Goal: Task Accomplishment & Management: Use online tool/utility

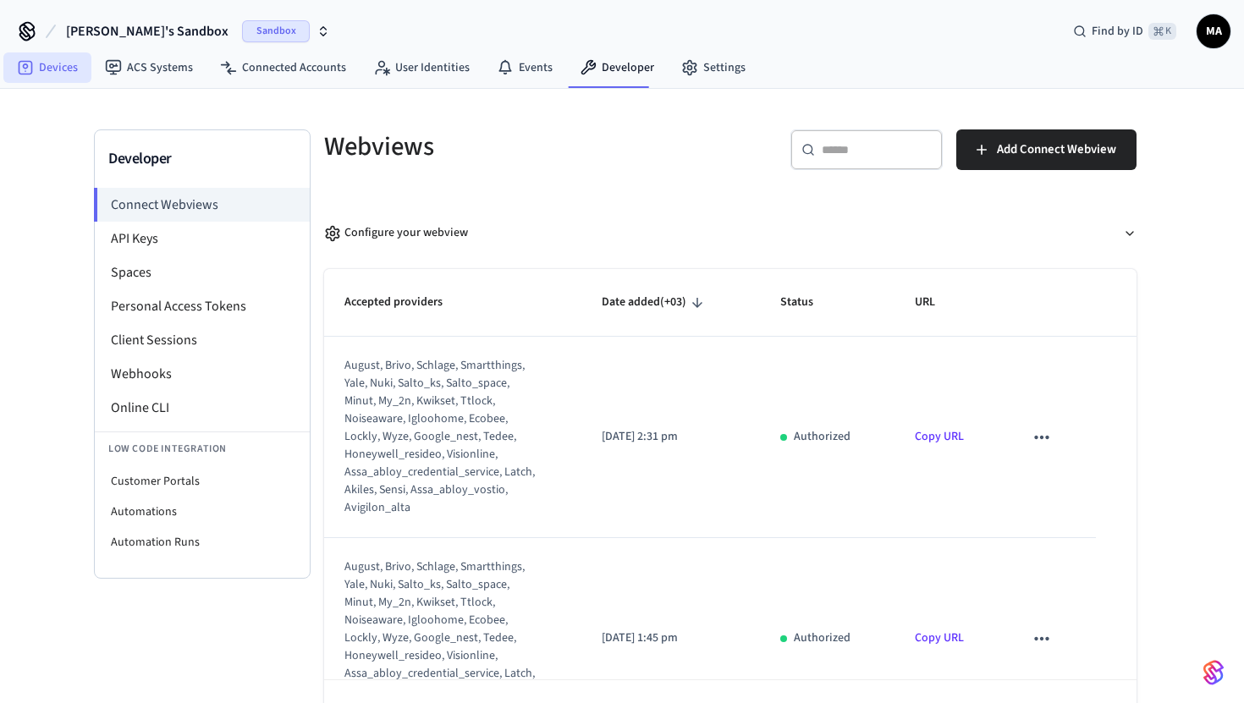
click at [55, 80] on link "Devices" at bounding box center [47, 67] width 88 height 30
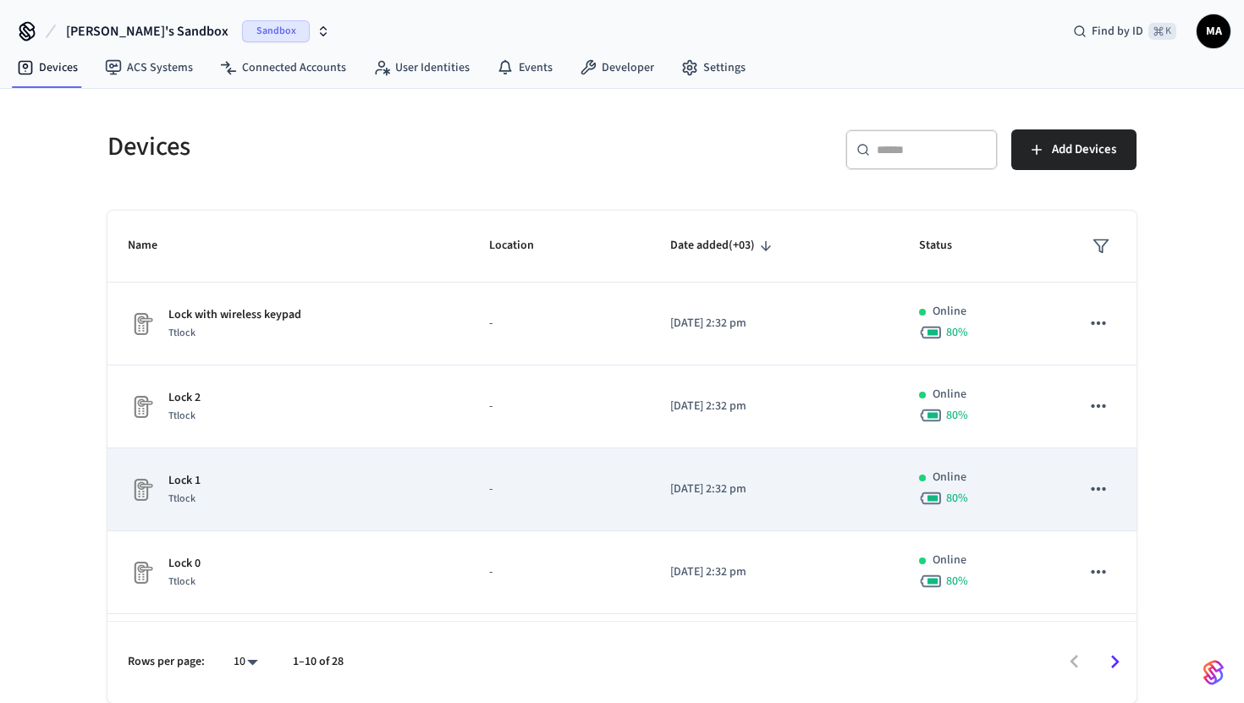
scroll to position [479, 0]
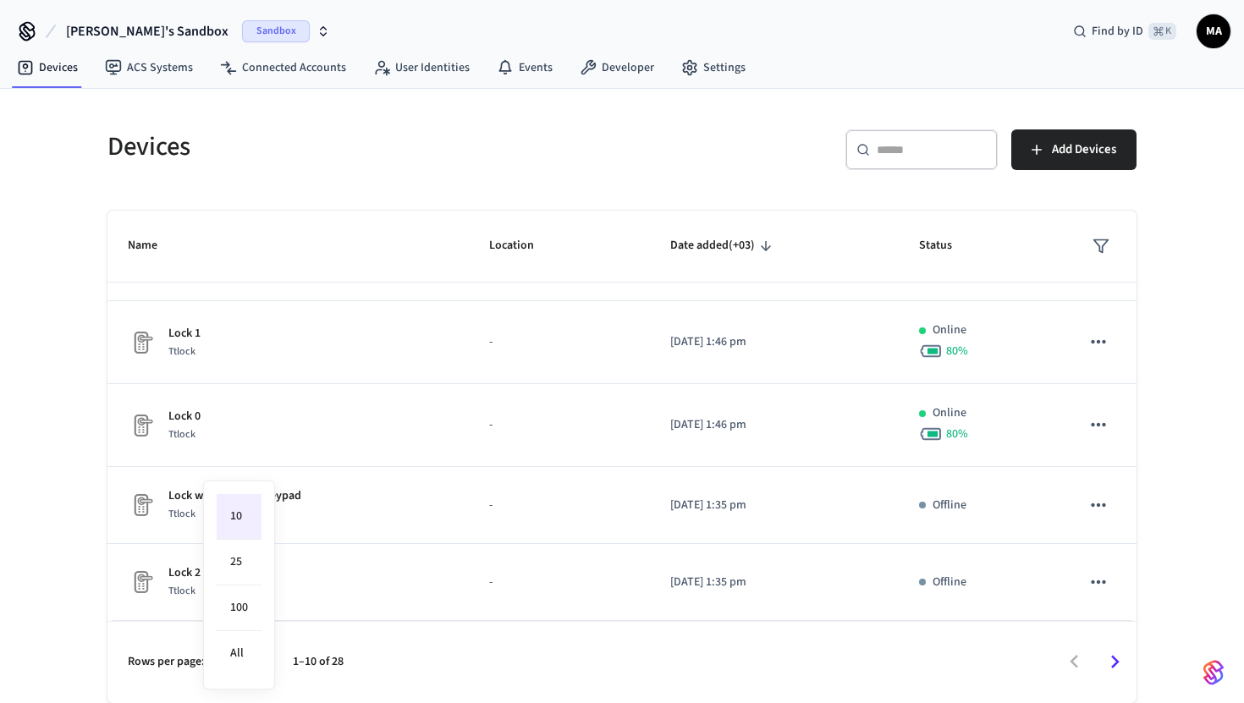
click at [249, 662] on body "Mouhana's Sandbox Sandbox Find by ID ⌘ K MA Devices ACS Systems Connected Accou…" at bounding box center [622, 351] width 1244 height 703
click at [248, 618] on li "100" at bounding box center [239, 609] width 45 height 46
type input "***"
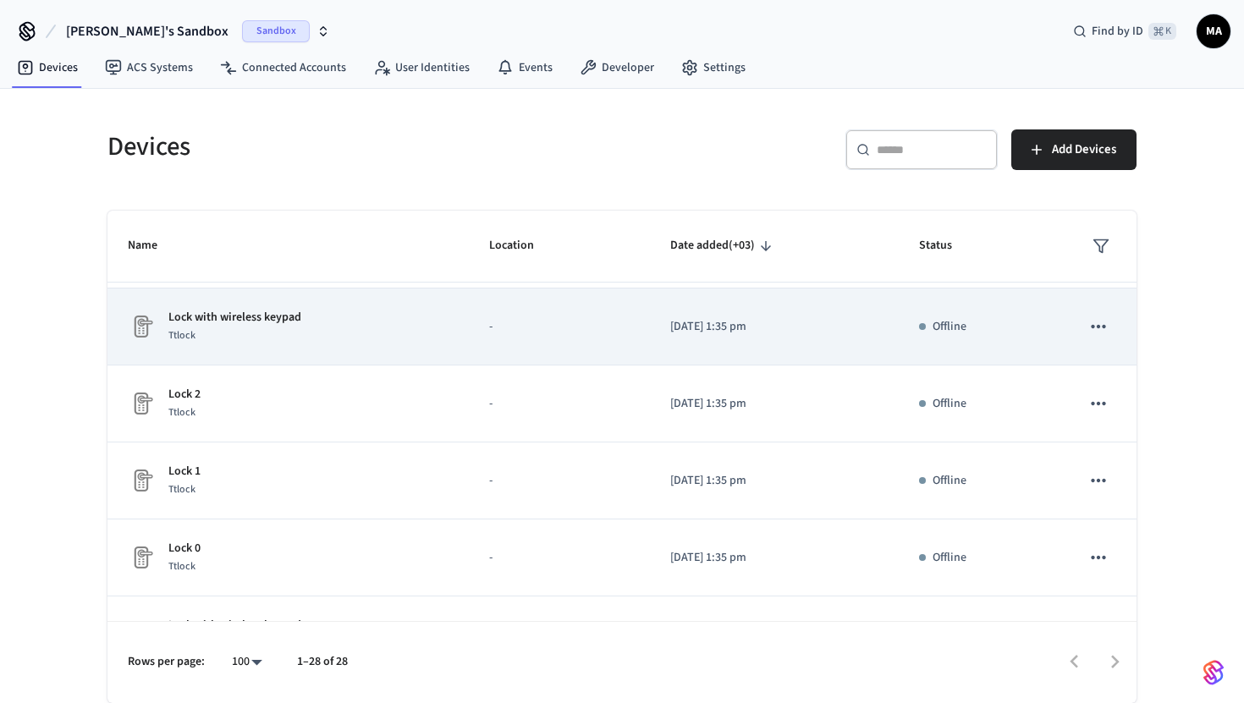
scroll to position [0, 0]
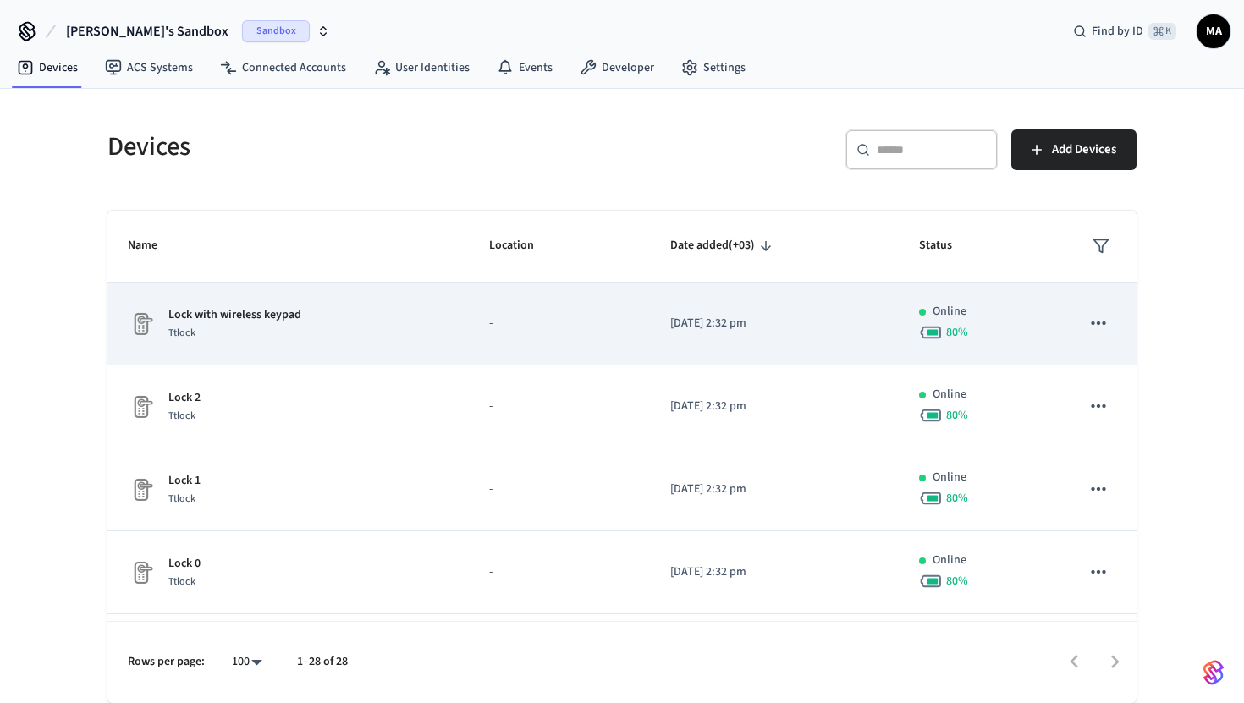
click at [283, 321] on p "Lock with wireless keypad" at bounding box center [234, 315] width 133 height 18
click at [1102, 326] on icon "sticky table" at bounding box center [1098, 323] width 22 height 22
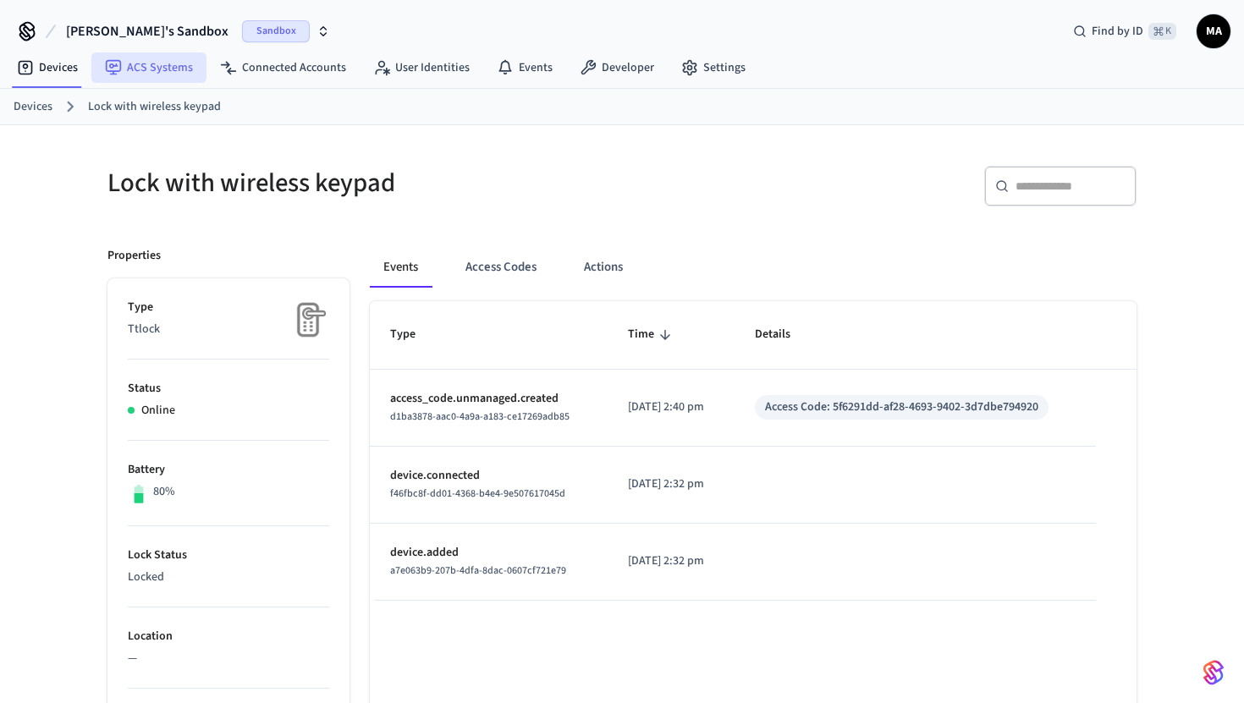
click at [151, 74] on link "ACS Systems" at bounding box center [148, 67] width 115 height 30
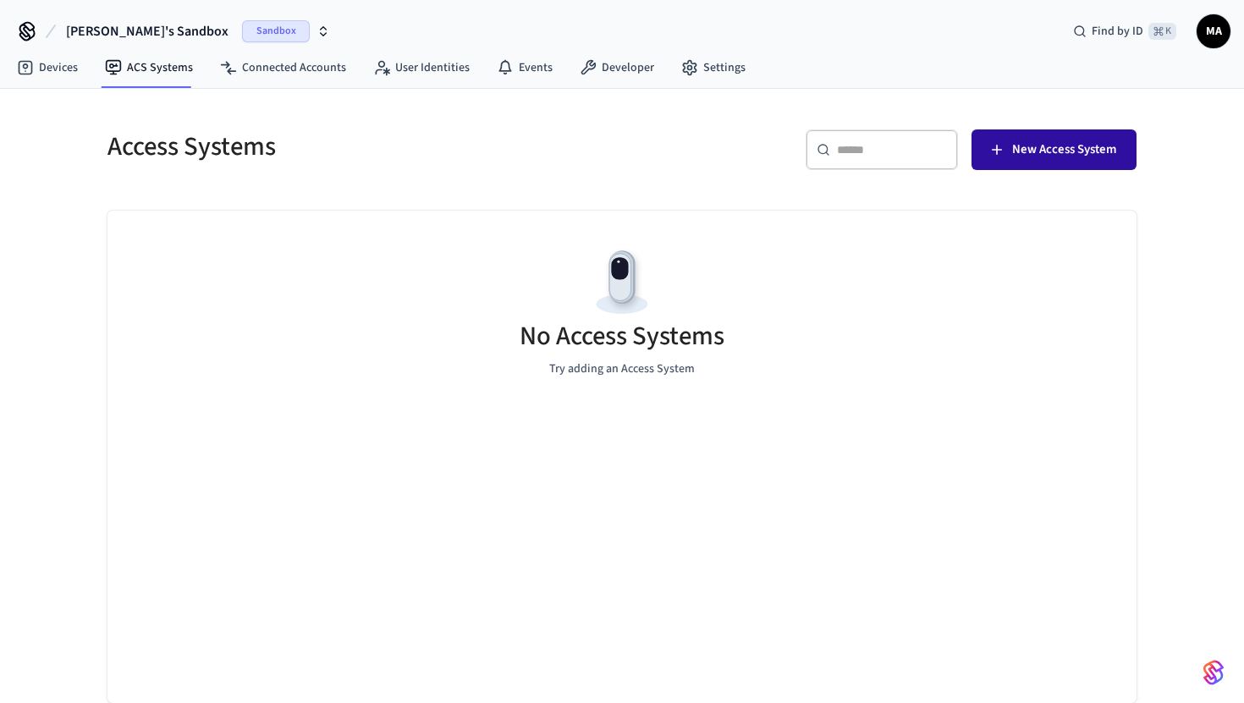
click at [1035, 146] on span "New Access System" at bounding box center [1064, 150] width 104 height 22
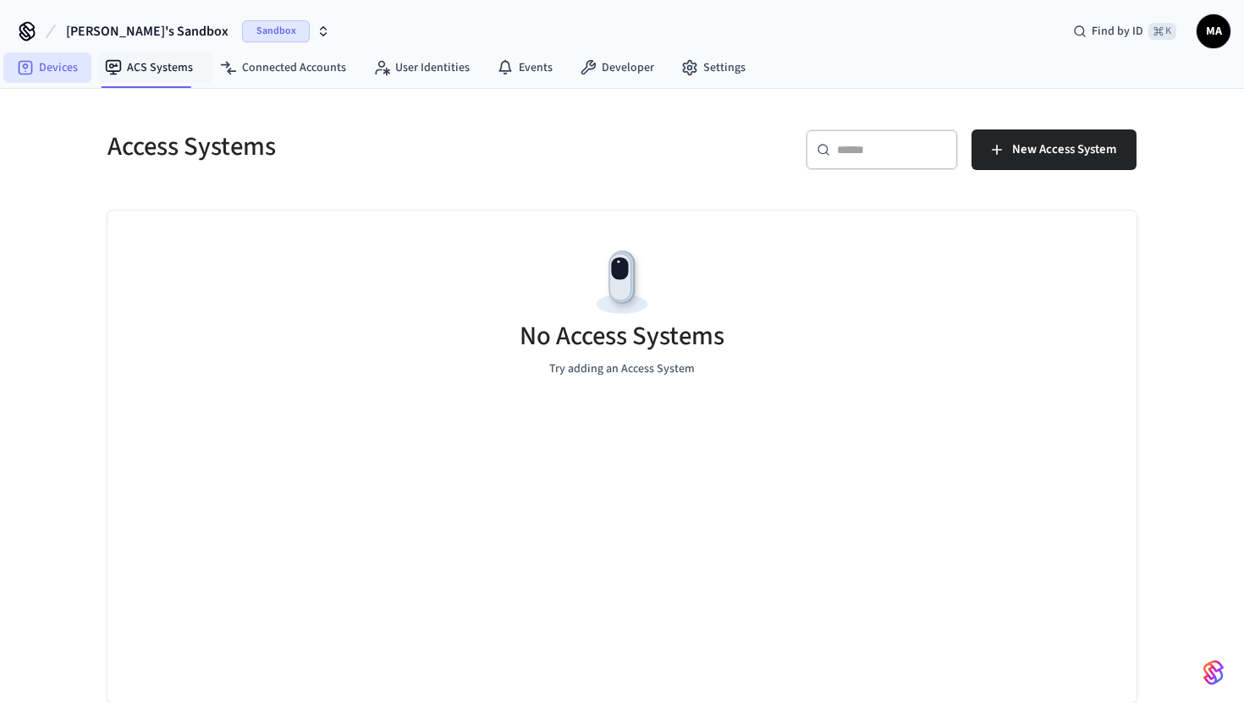
click at [59, 70] on link "Devices" at bounding box center [47, 67] width 88 height 30
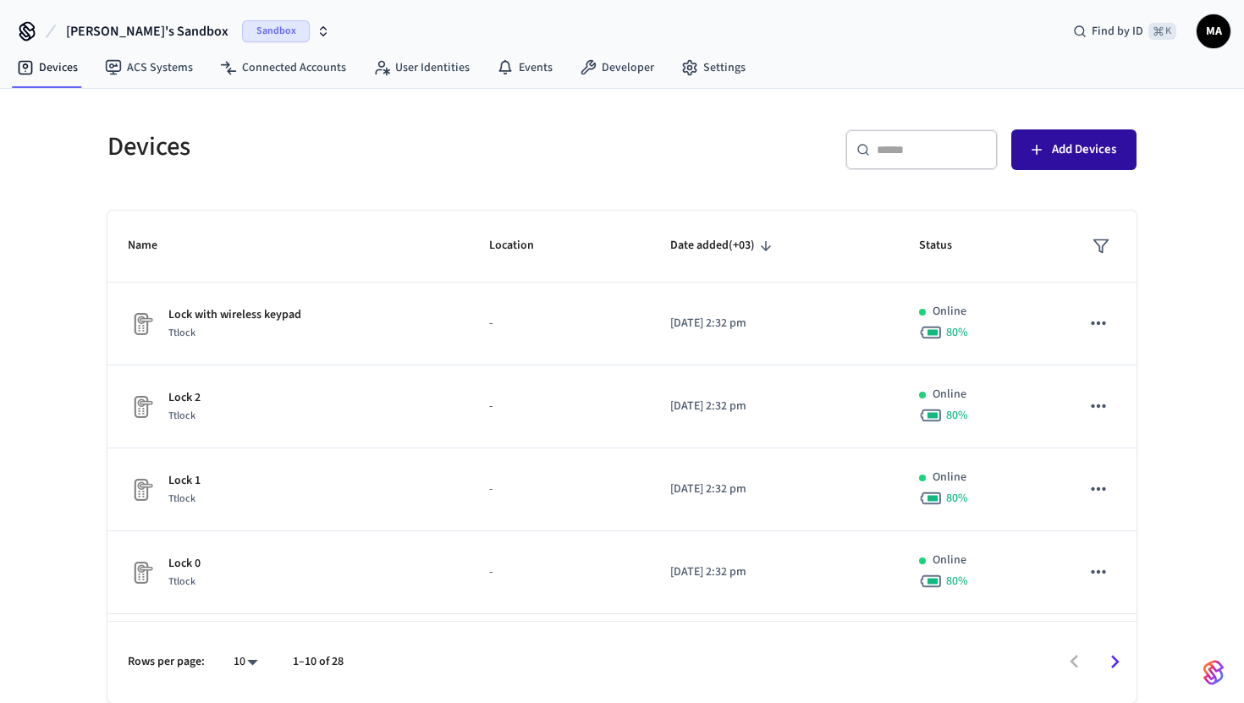
click at [1040, 134] on button "Add Devices" at bounding box center [1073, 149] width 125 height 41
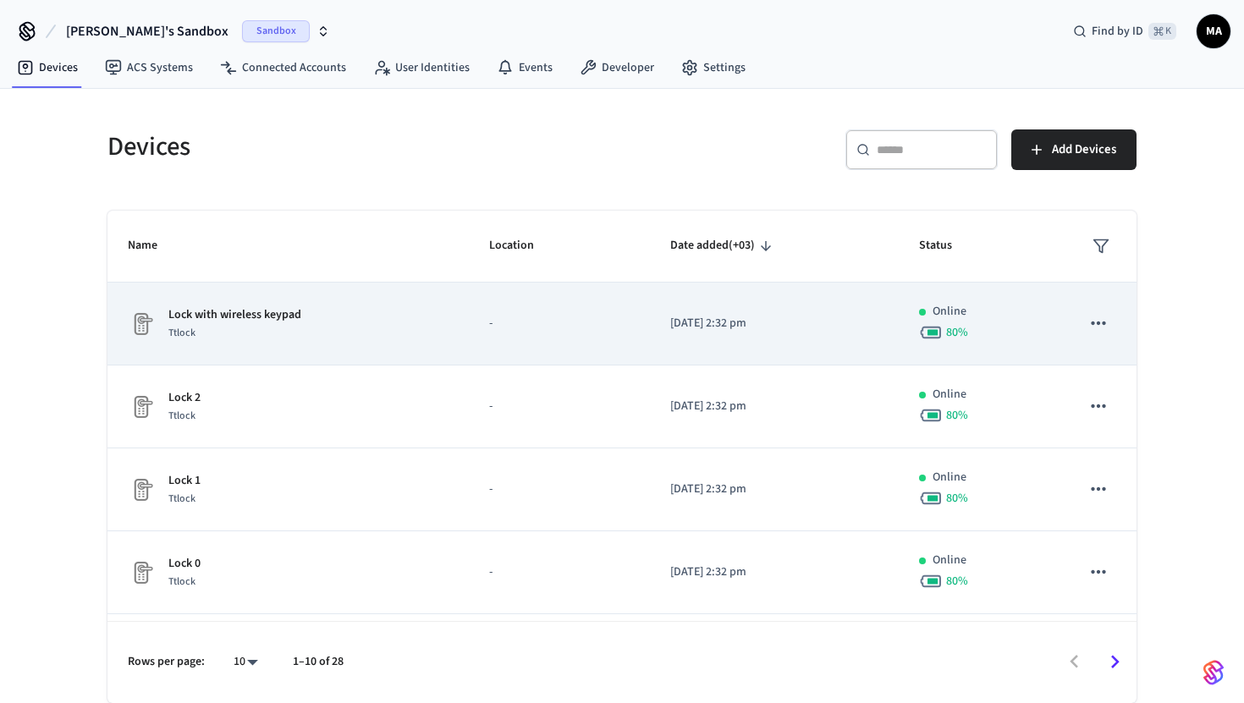
click at [880, 354] on td "[DATE] 2:32 pm" at bounding box center [774, 324] width 249 height 83
